Goal: Transaction & Acquisition: Purchase product/service

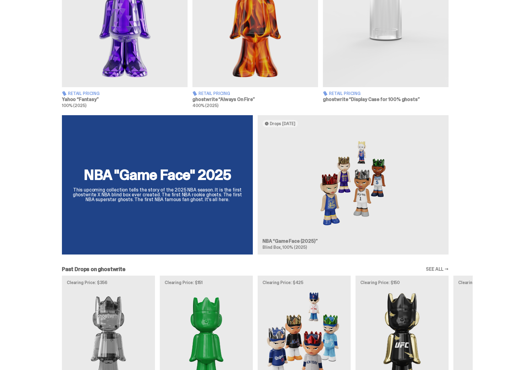
scroll to position [344, 0]
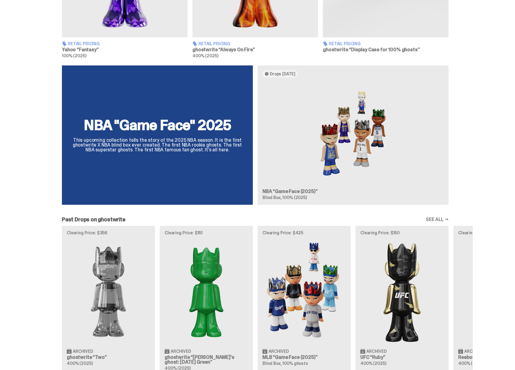
click at [353, 148] on div "NBA "Game Face" 2025 This upcoming collection tells the story of the 2025 NBA s…" at bounding box center [255, 138] width 435 height 144
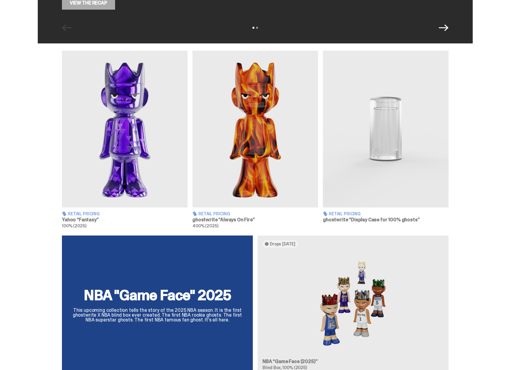
scroll to position [165, 0]
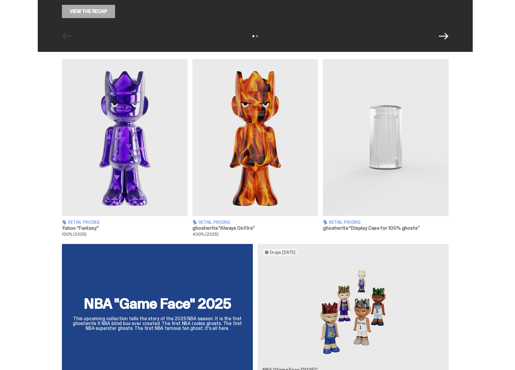
click at [143, 181] on img at bounding box center [125, 137] width 126 height 157
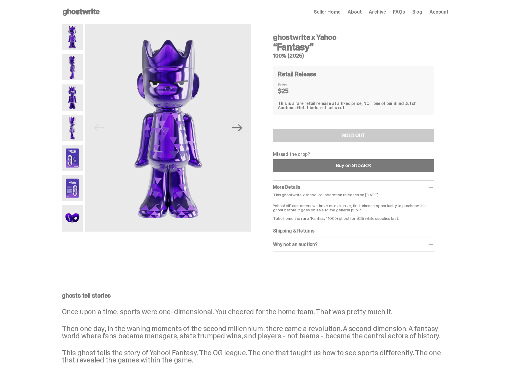
click at [327, 168] on link at bounding box center [353, 165] width 161 height 13
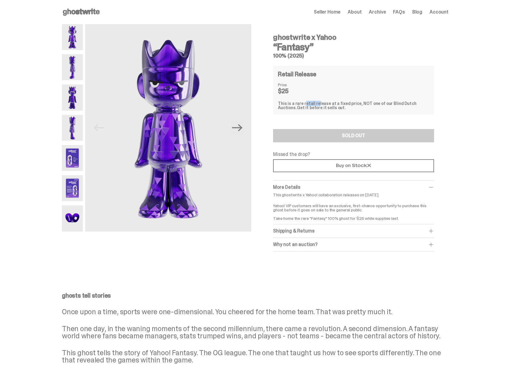
drag, startPoint x: 302, startPoint y: 103, endPoint x: 329, endPoint y: 103, distance: 27.8
click at [326, 103] on div "This is a rare retail release at a fixed price, NOT one of our Blind Dutch Auct…" at bounding box center [353, 105] width 151 height 8
click at [334, 104] on div "This is a rare retail release at a fixed price, NOT one of our Blind Dutch Auct…" at bounding box center [353, 105] width 151 height 8
